Goal: Information Seeking & Learning: Learn about a topic

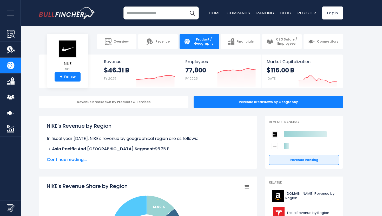
click at [146, 136] on p "In fiscal year [DATE], NIKE's revenue by geographical region are as follows:" at bounding box center [148, 139] width 203 height 6
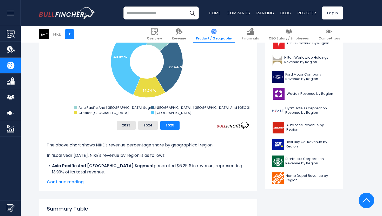
scroll to position [170, 0]
click at [68, 183] on span "Continue reading..." at bounding box center [148, 182] width 203 height 6
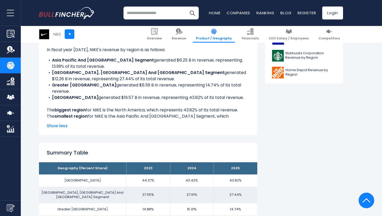
scroll to position [273, 0]
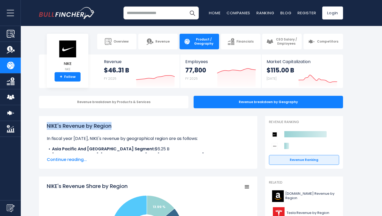
drag, startPoint x: 113, startPoint y: 127, endPoint x: 44, endPoint y: 124, distance: 69.0
click at [44, 124] on div "NIKE's Revenue by Region In fiscal year 2025, NIKE's revenue by geographical re…" at bounding box center [148, 142] width 219 height 53
copy h1 "NIKE's Revenue by Region"
click at [116, 121] on div "NIKE's Revenue by Region In fiscal year 2025, NIKE's revenue by geographical re…" at bounding box center [148, 142] width 219 height 53
